Goal: Check status: Check status

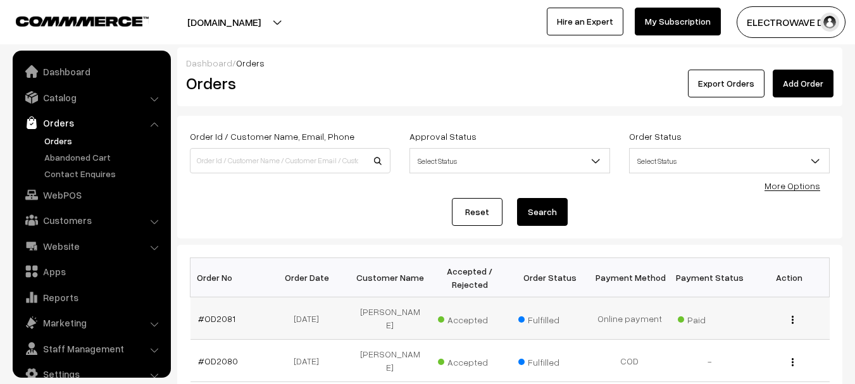
scroll to position [20, 0]
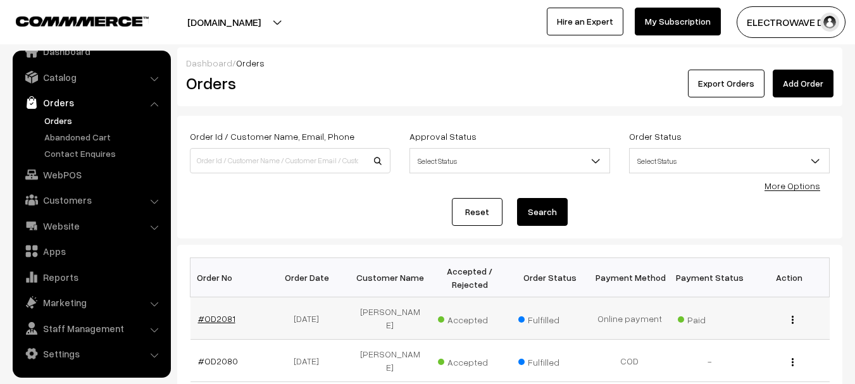
click at [213, 313] on link "#OD2081" at bounding box center [216, 318] width 37 height 11
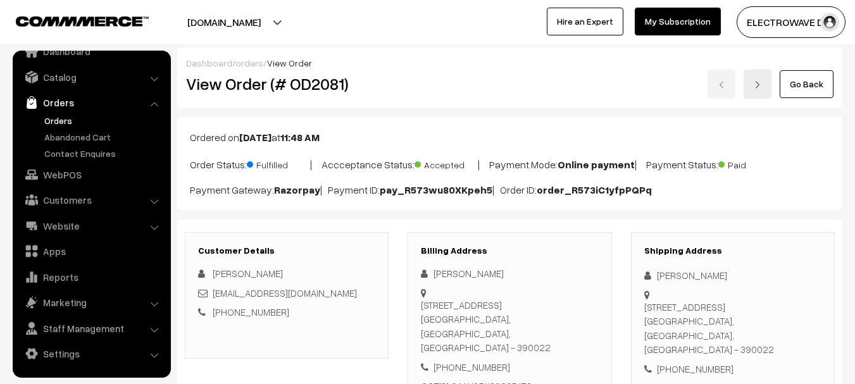
click at [60, 106] on link "Orders" at bounding box center [91, 102] width 151 height 23
click at [59, 106] on link "Orders" at bounding box center [91, 102] width 151 height 23
click at [58, 98] on link "Orders" at bounding box center [91, 102] width 151 height 23
click at [59, 102] on link "Orders" at bounding box center [91, 102] width 151 height 23
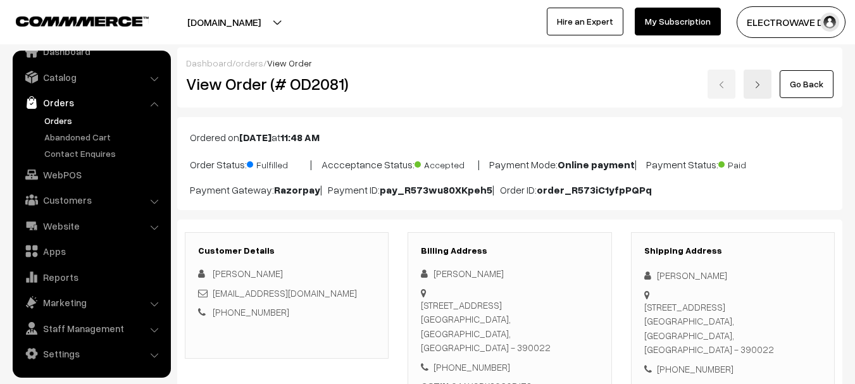
click at [59, 119] on link "Orders" at bounding box center [103, 120] width 125 height 13
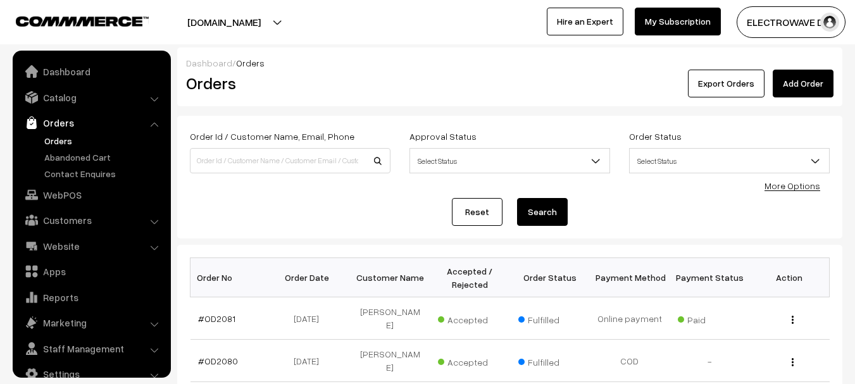
scroll to position [20, 0]
